Goal: Task Accomplishment & Management: Use online tool/utility

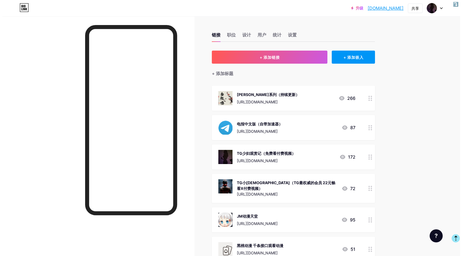
scroll to position [109, 0]
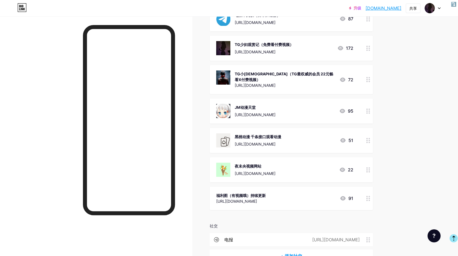
click at [373, 168] on div at bounding box center [368, 169] width 9 height 25
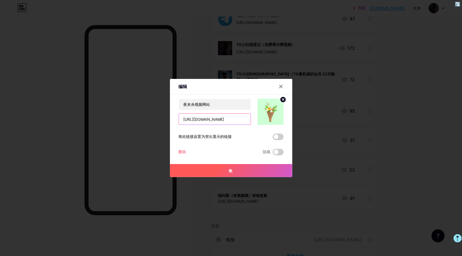
click at [228, 119] on input "[URL][DOMAIN_NAME]" at bounding box center [215, 119] width 72 height 11
drag, startPoint x: 245, startPoint y: 121, endPoint x: 122, endPoint y: 119, distance: 123.5
click at [122, 119] on div "编辑 Content YouTube Play YouTube video without leaving your page. ADD Vimeo Play…" at bounding box center [231, 128] width 462 height 256
paste input "[URL][DOMAIN_NAME]"
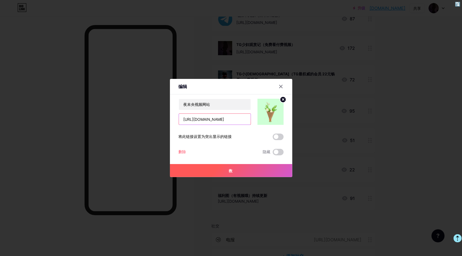
scroll to position [0, 15]
type input "[URL][DOMAIN_NAME]"
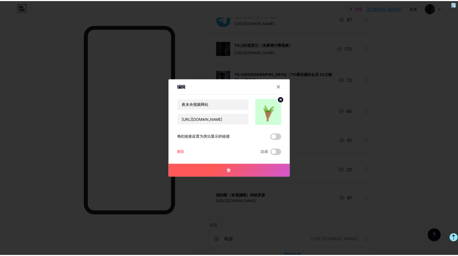
scroll to position [0, 0]
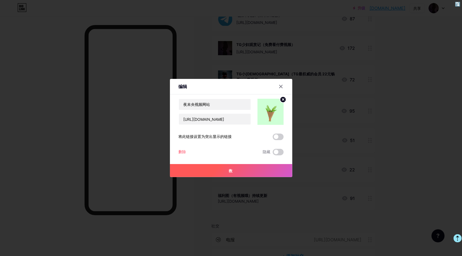
click at [245, 175] on button "救" at bounding box center [231, 170] width 122 height 13
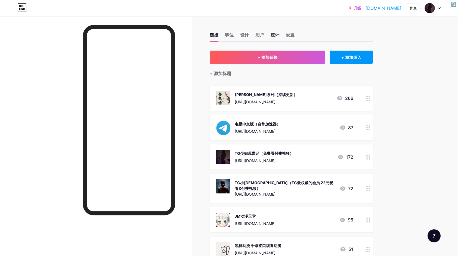
click at [278, 33] on div "统计" at bounding box center [275, 37] width 9 height 10
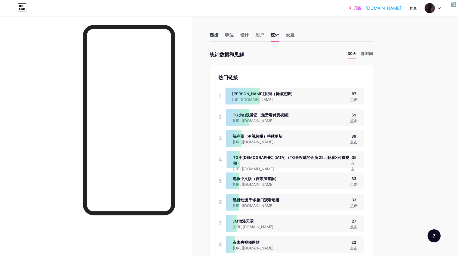
scroll to position [256, 458]
click at [213, 34] on div "链接" at bounding box center [214, 37] width 9 height 10
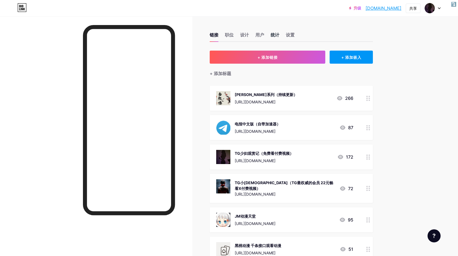
click at [275, 36] on div "统计" at bounding box center [275, 37] width 9 height 10
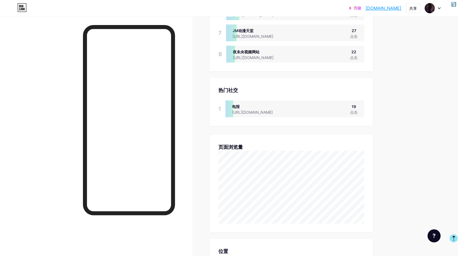
scroll to position [272, 0]
